Goal: Task Accomplishment & Management: Manage account settings

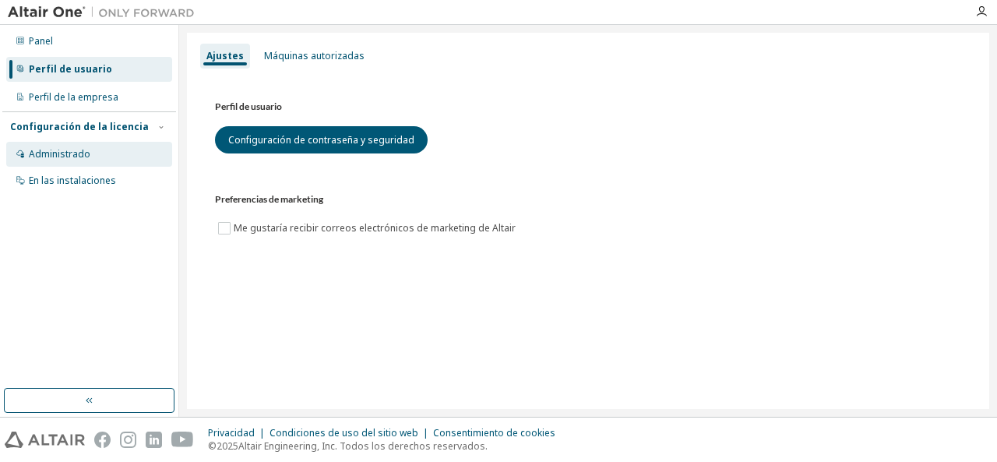
click at [112, 157] on div "Administrado" at bounding box center [89, 154] width 166 height 25
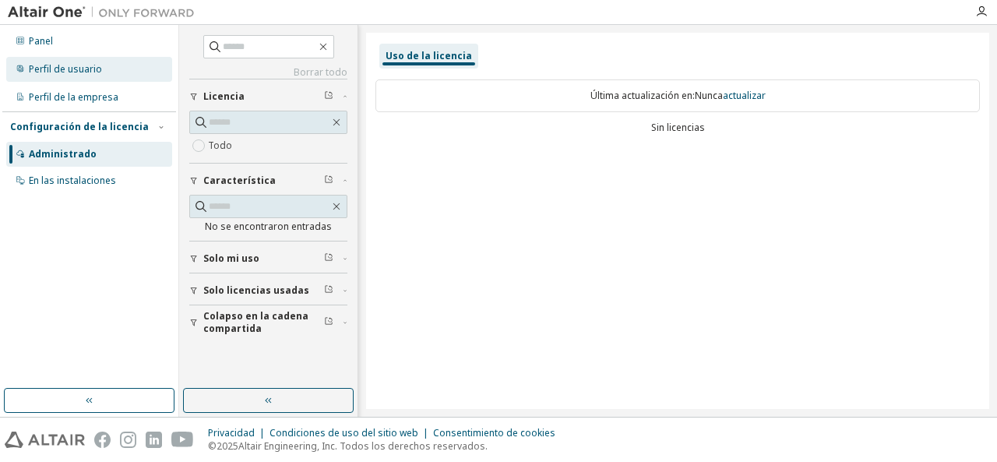
click at [71, 65] on font "Perfil de usuario" at bounding box center [65, 68] width 73 height 13
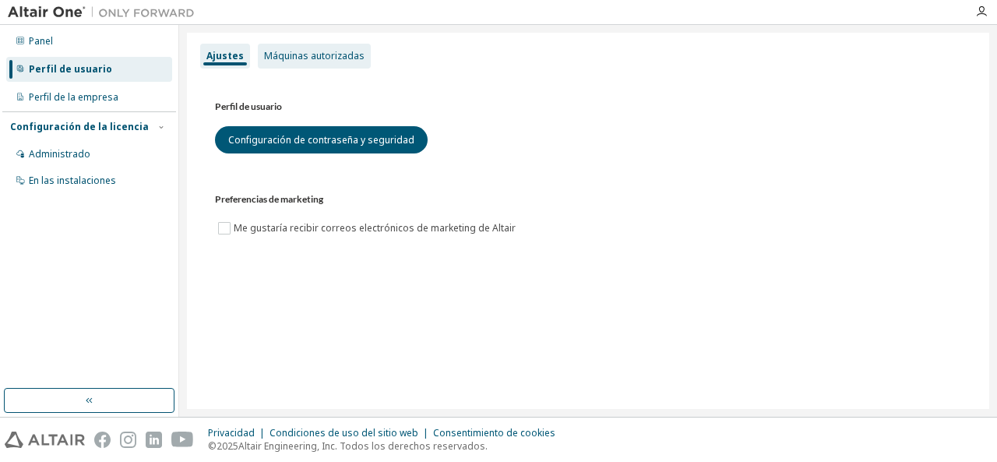
click at [283, 55] on font "Máquinas autorizadas" at bounding box center [314, 55] width 101 height 13
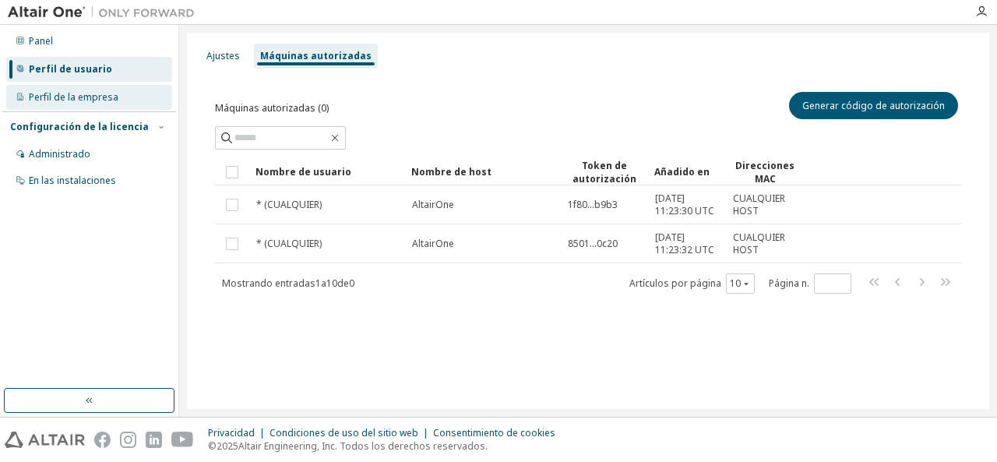
click at [51, 96] on font "Perfil de la empresa" at bounding box center [74, 96] width 90 height 13
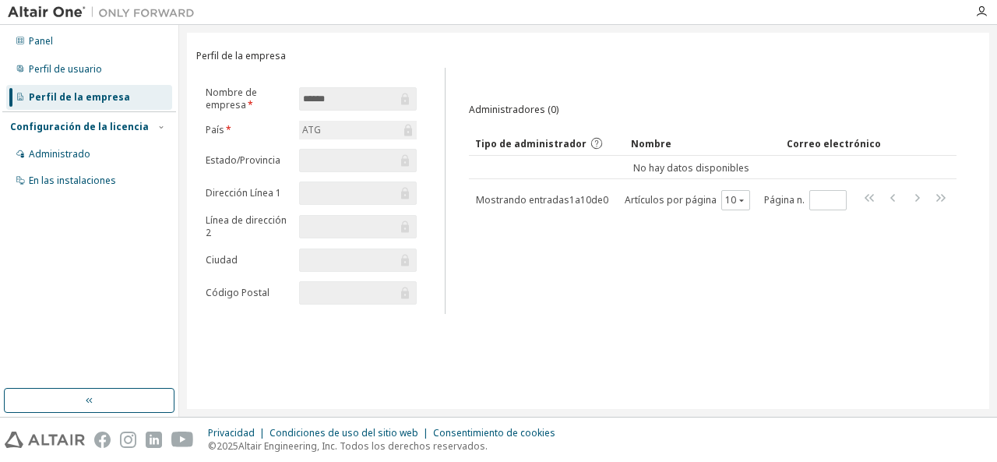
click at [330, 127] on div "ATG" at bounding box center [357, 130] width 117 height 19
click at [331, 135] on div "ATG" at bounding box center [357, 130] width 117 height 19
click at [326, 131] on div "ATG" at bounding box center [357, 130] width 117 height 19
click at [334, 133] on div "ATG" at bounding box center [357, 130] width 117 height 19
click at [323, 130] on div "ATG" at bounding box center [311, 130] width 23 height 17
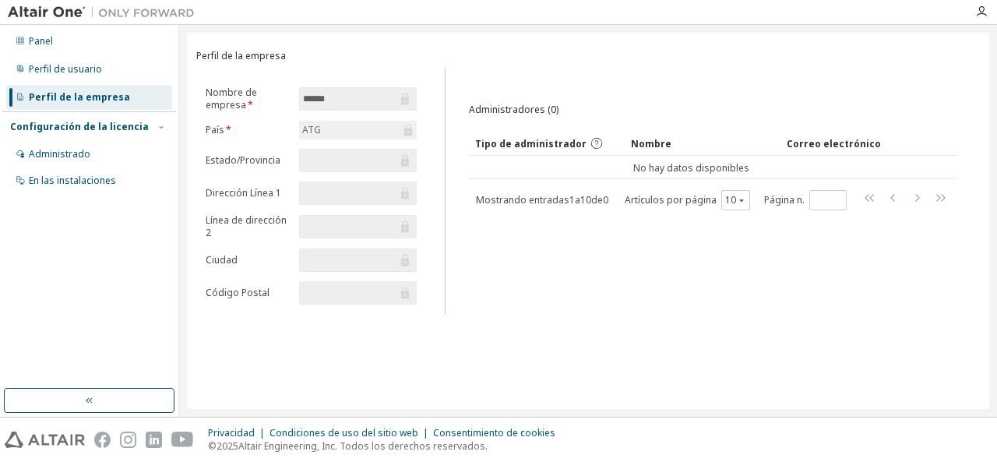
click at [314, 133] on font "ATG" at bounding box center [311, 129] width 19 height 13
click at [314, 132] on font "ATG" at bounding box center [311, 129] width 19 height 13
click at [83, 182] on font "En las instalaciones" at bounding box center [72, 180] width 87 height 13
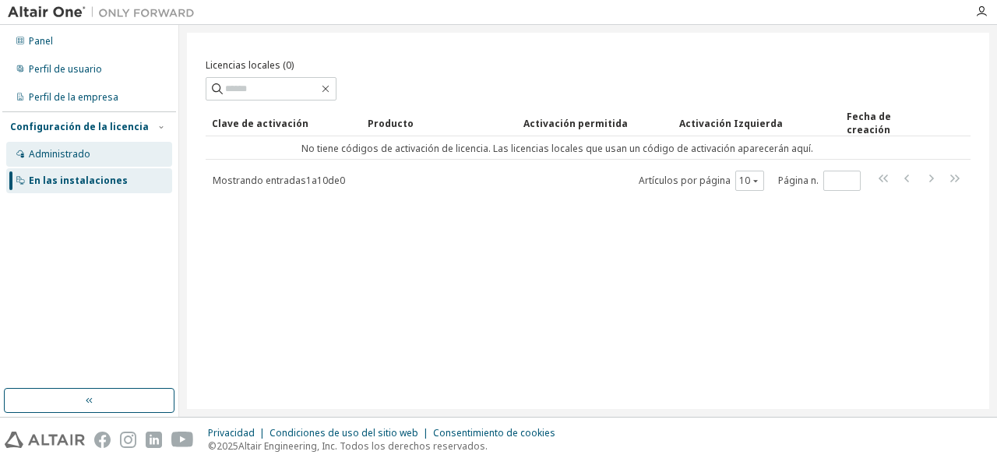
click at [81, 150] on font "Administrado" at bounding box center [60, 153] width 62 height 13
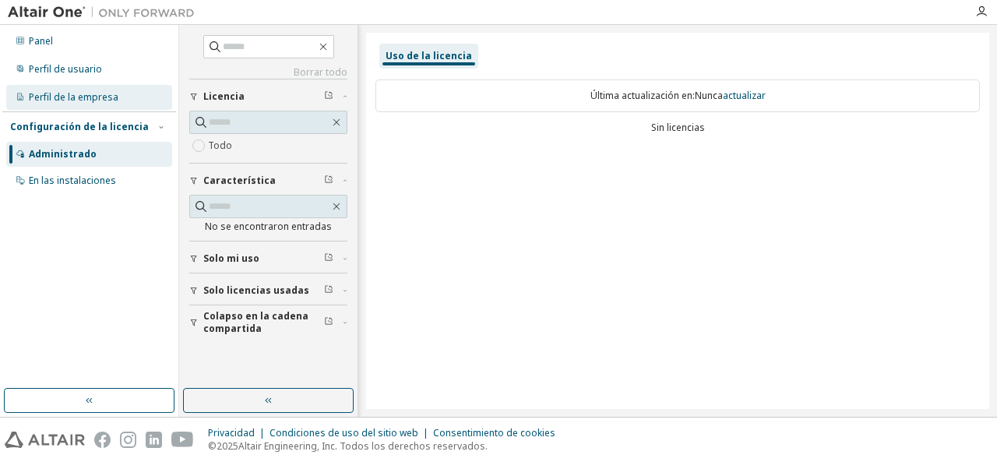
click at [88, 99] on font "Perfil de la empresa" at bounding box center [74, 96] width 90 height 13
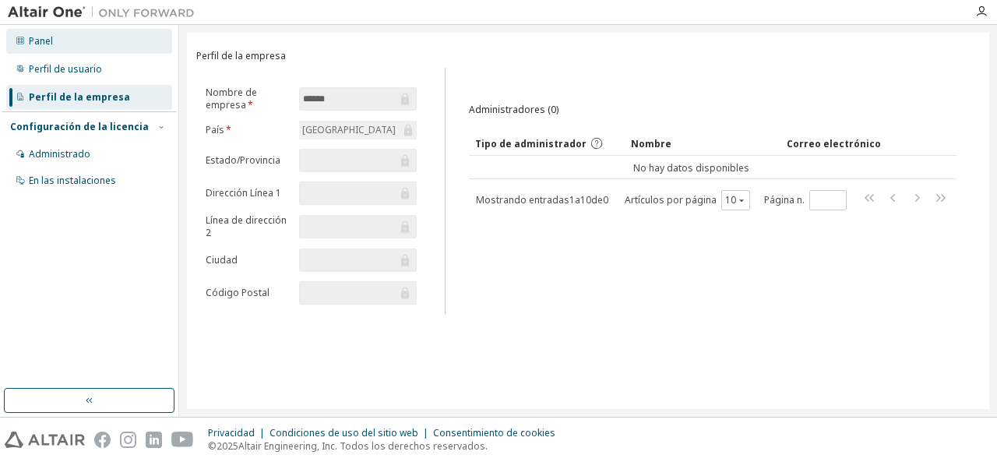
click at [48, 42] on font "Panel" at bounding box center [41, 40] width 24 height 13
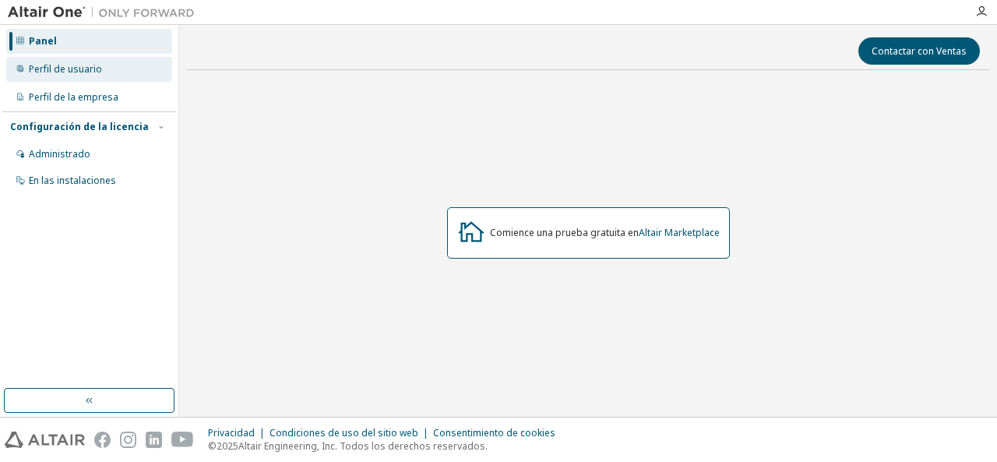
click at [59, 72] on font "Perfil de usuario" at bounding box center [65, 68] width 73 height 13
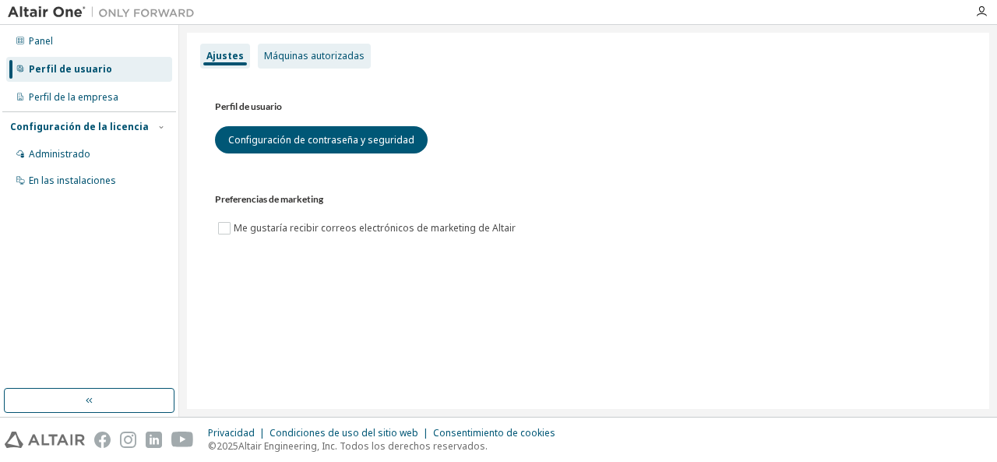
click at [288, 66] on div "Máquinas autorizadas" at bounding box center [314, 56] width 113 height 25
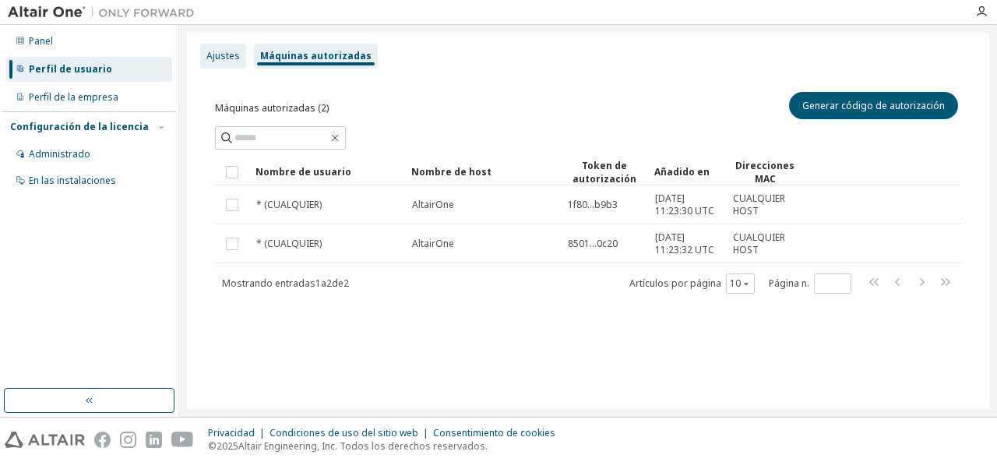
click at [210, 51] on font "Ajustes" at bounding box center [223, 55] width 34 height 13
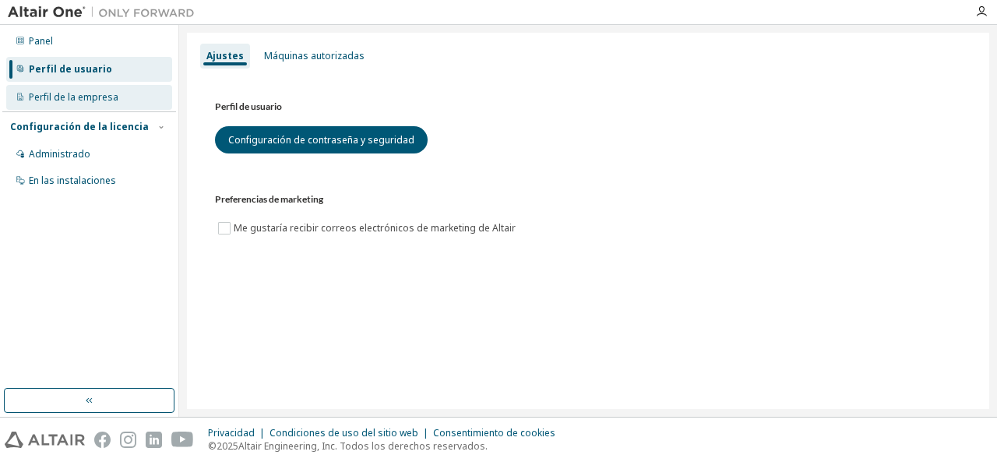
click at [61, 100] on font "Perfil de la empresa" at bounding box center [74, 96] width 90 height 13
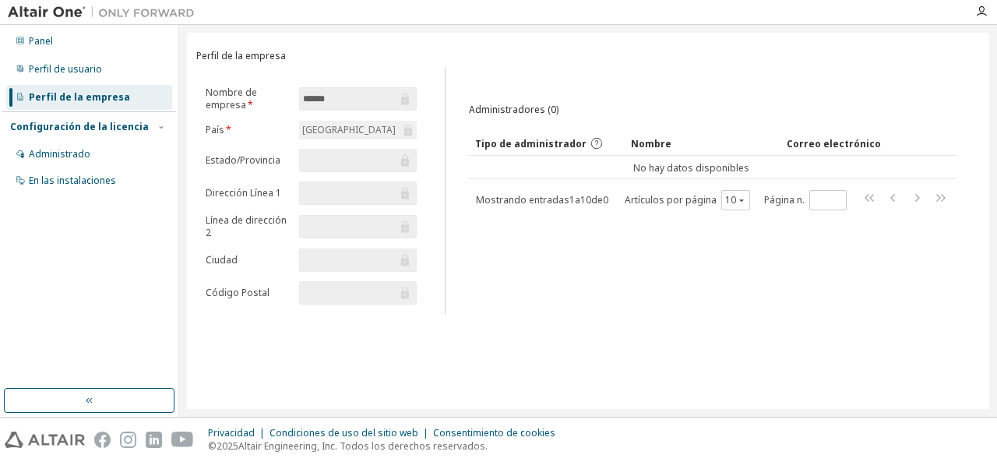
click at [319, 284] on span at bounding box center [357, 292] width 117 height 23
click at [321, 291] on input "text" at bounding box center [350, 293] width 94 height 16
click at [328, 174] on form "Nombre de empresa * ****** País * Antigua y Barbuda Estado/Provincia Dirección …" at bounding box center [311, 195] width 211 height 218
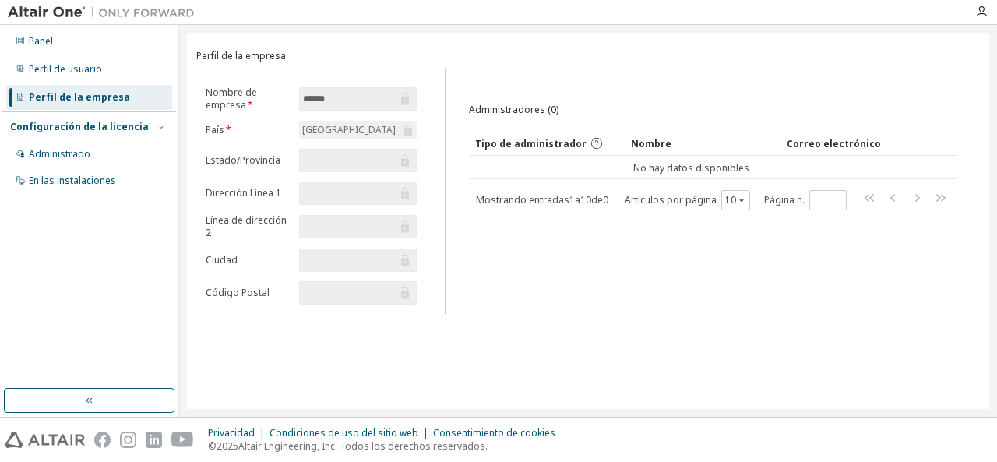
click at [334, 164] on input "text" at bounding box center [350, 161] width 94 height 16
click at [334, 155] on input "text" at bounding box center [350, 161] width 94 height 16
click at [334, 150] on span at bounding box center [357, 160] width 117 height 23
click at [326, 161] on input "text" at bounding box center [350, 161] width 94 height 16
